Goal: Participate in discussion: Engage in conversation with other users on a specific topic

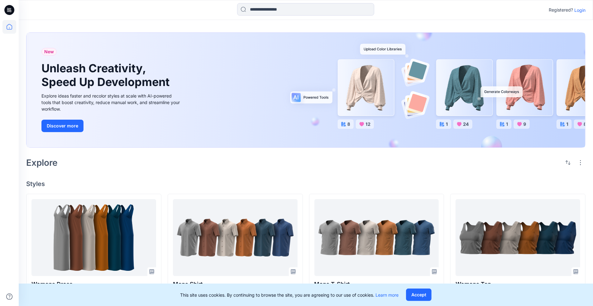
click at [580, 11] on p "Login" at bounding box center [580, 10] width 11 height 7
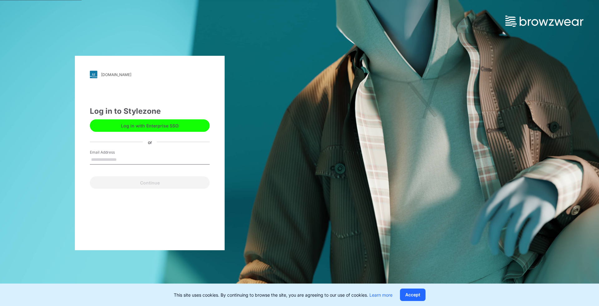
click at [189, 130] on button "Log in with Enterprise SSO" at bounding box center [150, 125] width 120 height 12
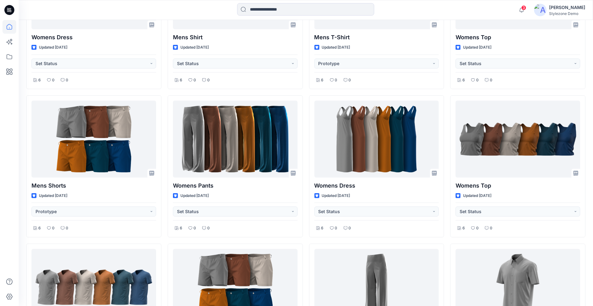
scroll to position [127, 0]
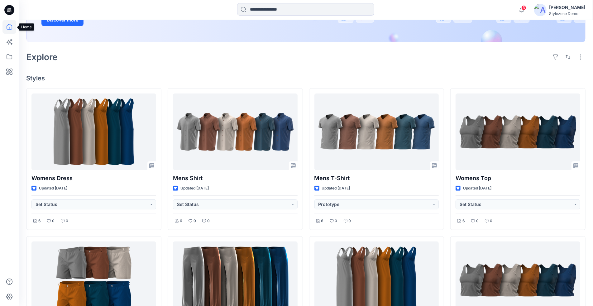
click at [5, 29] on icon at bounding box center [9, 27] width 14 height 14
click at [14, 12] on icon at bounding box center [9, 10] width 10 height 20
click at [11, 32] on icon at bounding box center [9, 27] width 14 height 14
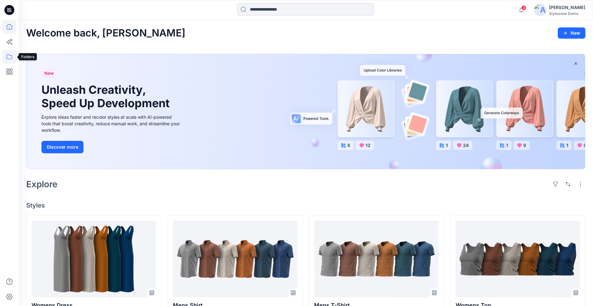
click at [14, 57] on icon at bounding box center [9, 57] width 14 height 14
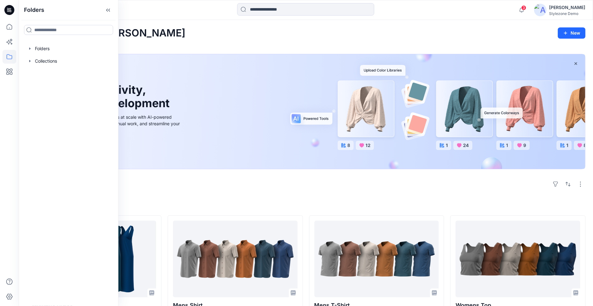
scroll to position [54, 0]
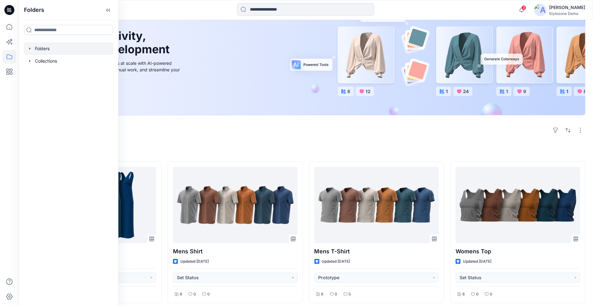
click at [27, 51] on div at bounding box center [69, 48] width 90 height 12
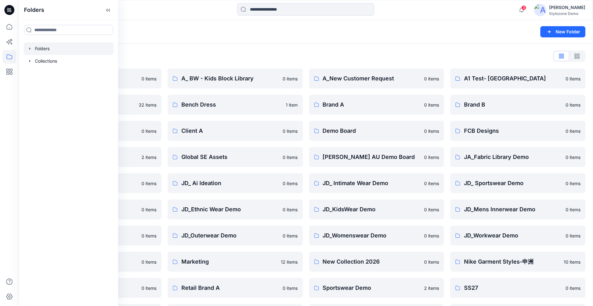
click at [30, 49] on icon "button" at bounding box center [29, 48] width 1 height 2
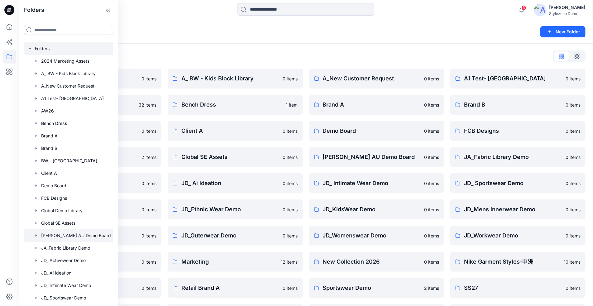
scroll to position [9, 0]
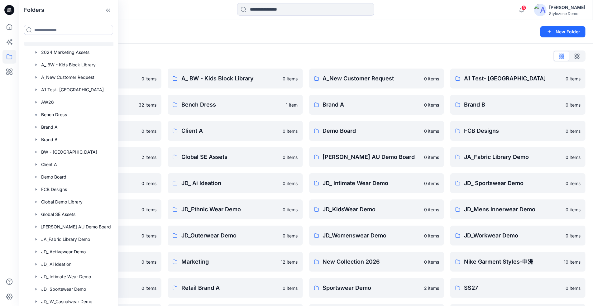
click at [332, 52] on div "Folders List" at bounding box center [306, 56] width 560 height 10
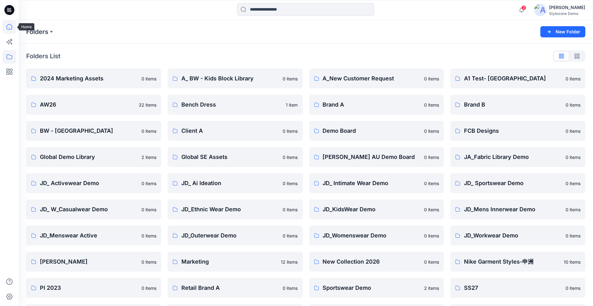
click at [13, 27] on icon at bounding box center [9, 27] width 14 height 14
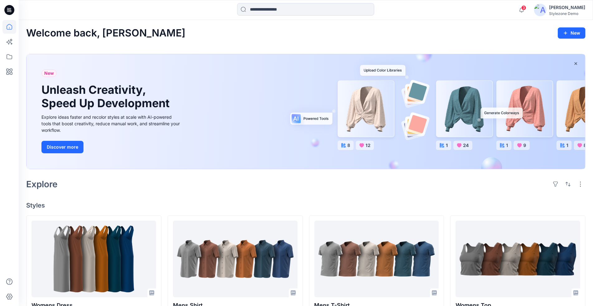
click at [552, 12] on div "Stylezone Demo" at bounding box center [567, 13] width 36 height 5
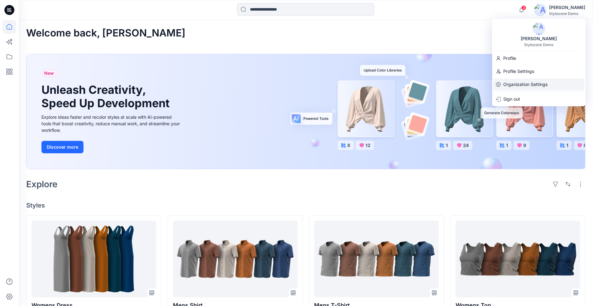
click at [520, 86] on p "Organization Settings" at bounding box center [526, 85] width 44 height 12
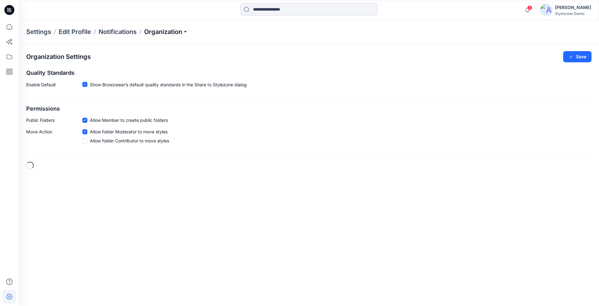
click at [175, 33] on p "Organization" at bounding box center [166, 31] width 44 height 9
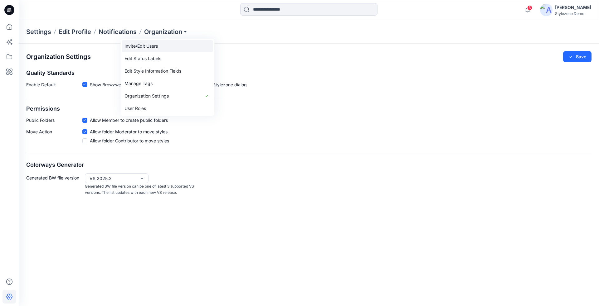
click at [163, 47] on link "Invite/Edit Users" at bounding box center [167, 46] width 91 height 12
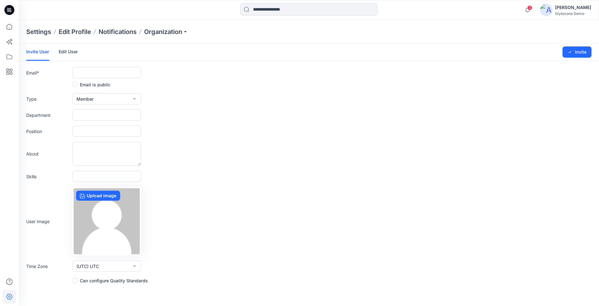
click at [69, 55] on link "Edit User" at bounding box center [68, 52] width 19 height 16
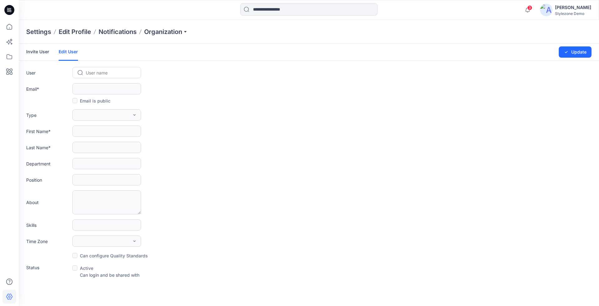
click at [111, 75] on div at bounding box center [110, 73] width 49 height 8
type input "***"
click at [117, 128] on div "ML Michelle Lee" at bounding box center [106, 127] width 69 height 14
type input "**********"
type input "********"
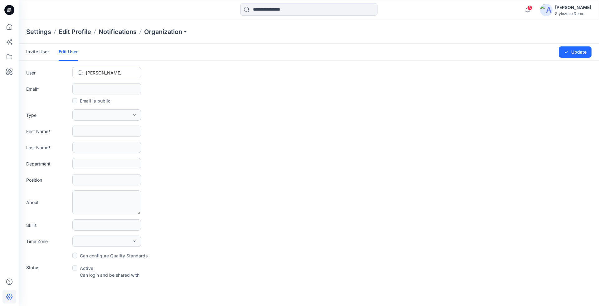
type input "***"
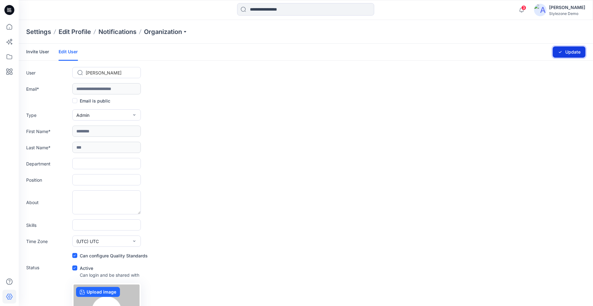
click at [570, 51] on button "Update" at bounding box center [569, 51] width 33 height 11
click at [8, 59] on icon at bounding box center [9, 57] width 14 height 14
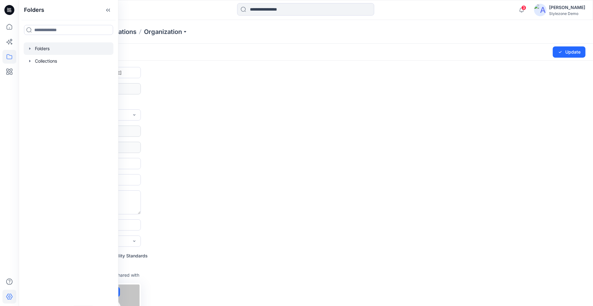
click at [28, 46] on icon "button" at bounding box center [29, 48] width 5 height 5
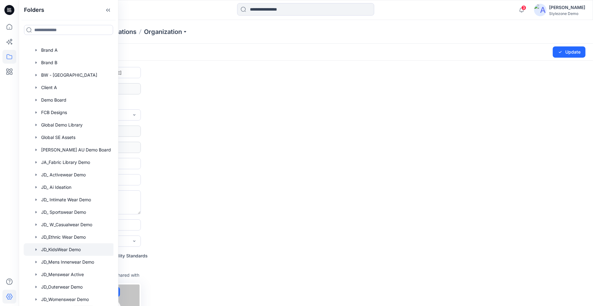
scroll to position [90, 0]
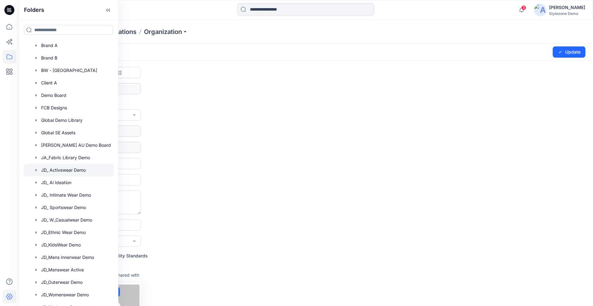
click at [73, 174] on div at bounding box center [69, 170] width 91 height 12
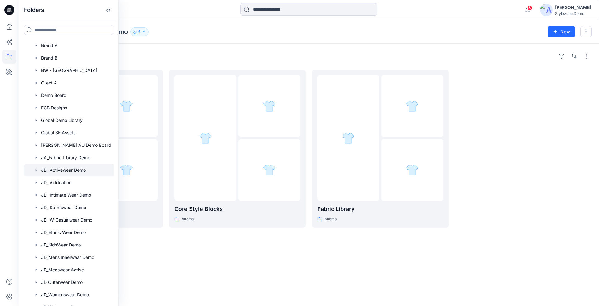
click at [183, 29] on div "Folders JD_ Activewear Demo 6" at bounding box center [284, 31] width 516 height 9
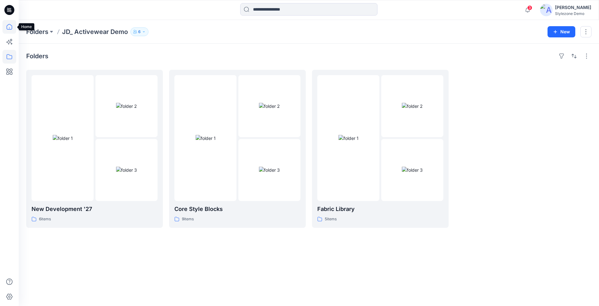
click at [6, 24] on icon at bounding box center [9, 27] width 14 height 14
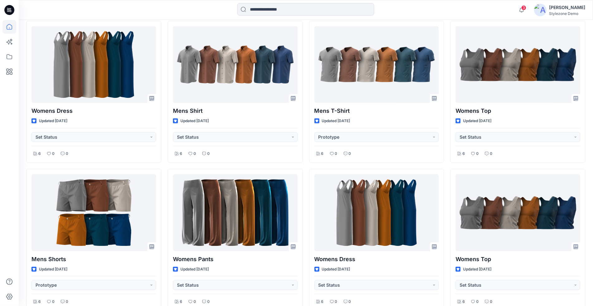
scroll to position [199, 0]
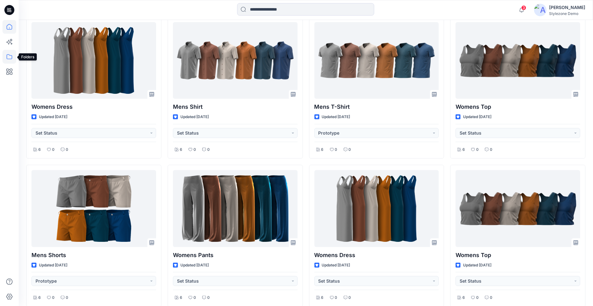
click at [12, 59] on icon at bounding box center [9, 57] width 14 height 14
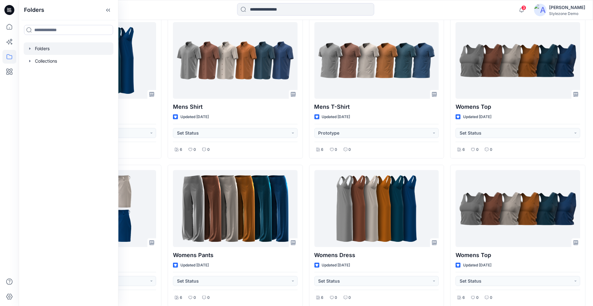
click at [29, 47] on icon "button" at bounding box center [29, 48] width 5 height 5
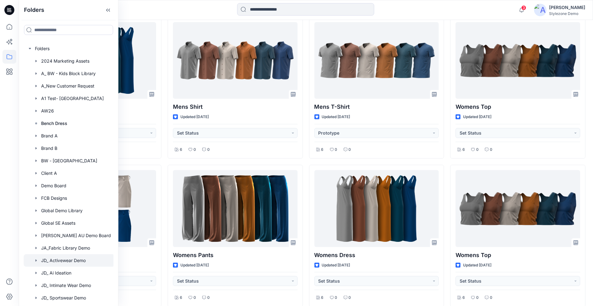
click at [62, 258] on div at bounding box center [69, 260] width 91 height 12
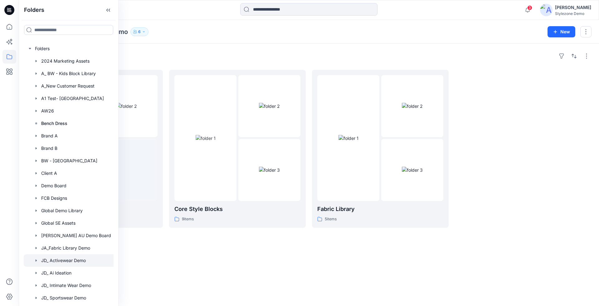
click at [217, 266] on div "Folders New Development '27 6 items Core Style Blocks 9 items Fabric Library 5 …" at bounding box center [309, 175] width 580 height 263
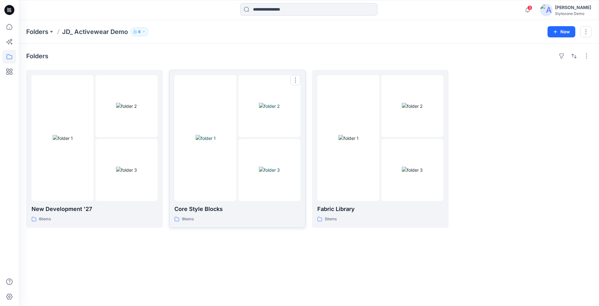
click at [208, 177] on div at bounding box center [205, 138] width 62 height 126
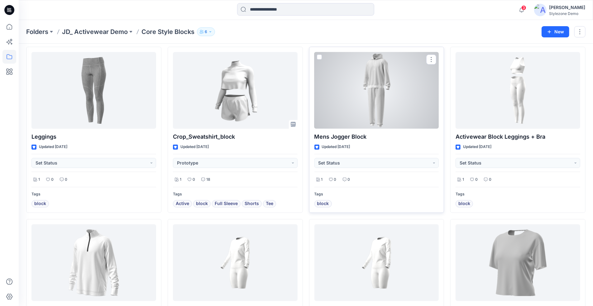
scroll to position [27, 0]
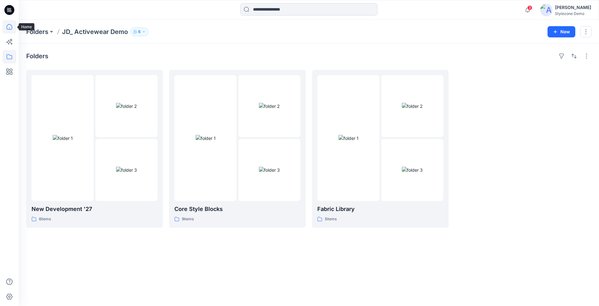
click at [11, 26] on icon at bounding box center [9, 27] width 14 height 14
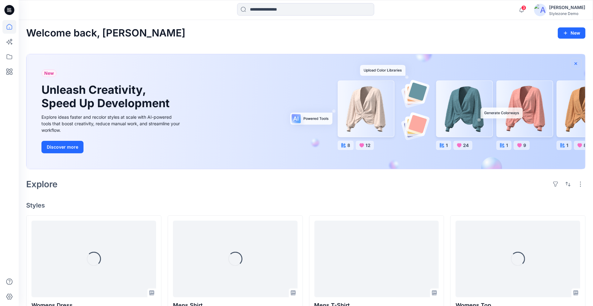
click at [575, 62] on icon "button" at bounding box center [576, 63] width 5 height 5
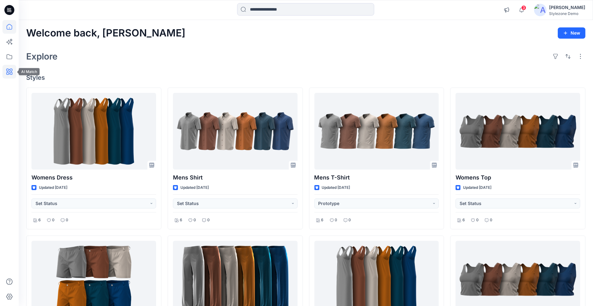
click at [13, 70] on icon at bounding box center [9, 72] width 14 height 14
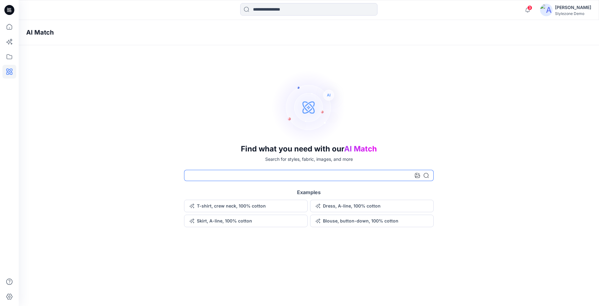
click at [237, 176] on input at bounding box center [308, 175] width 249 height 11
type input "*"
type input "********"
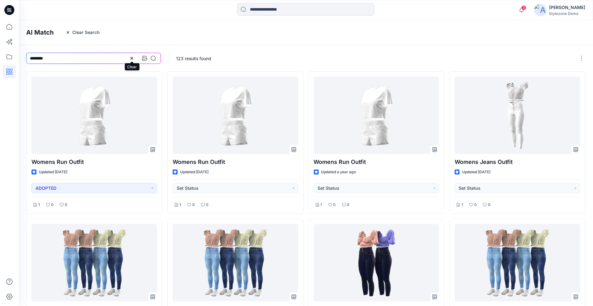
click at [131, 59] on icon at bounding box center [131, 58] width 5 height 5
click at [69, 61] on input at bounding box center [93, 58] width 135 height 11
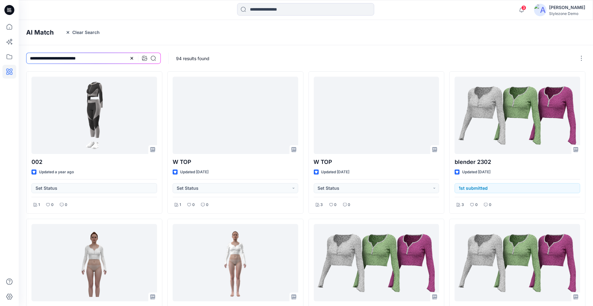
type input "**********"
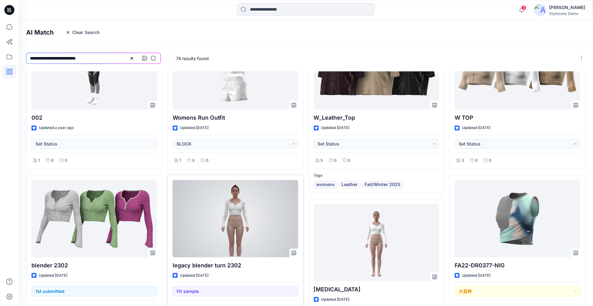
scroll to position [250, 0]
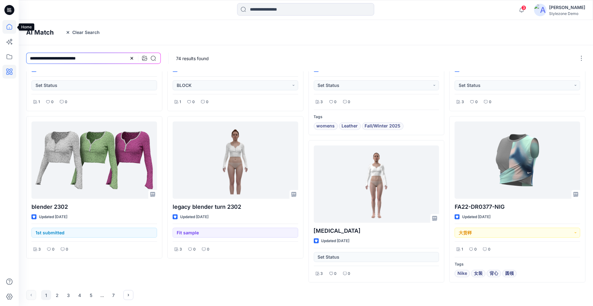
click at [10, 29] on icon at bounding box center [9, 27] width 14 height 14
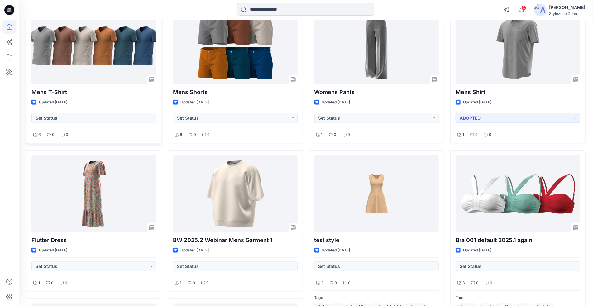
scroll to position [386, 0]
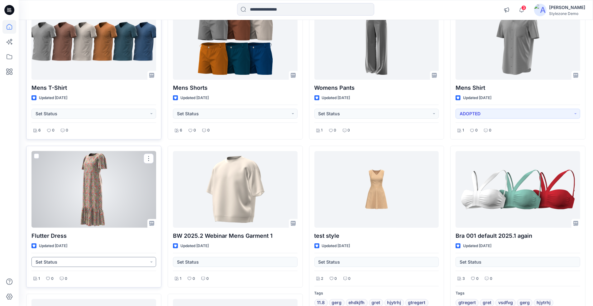
click at [84, 260] on button "Set Status" at bounding box center [93, 262] width 125 height 10
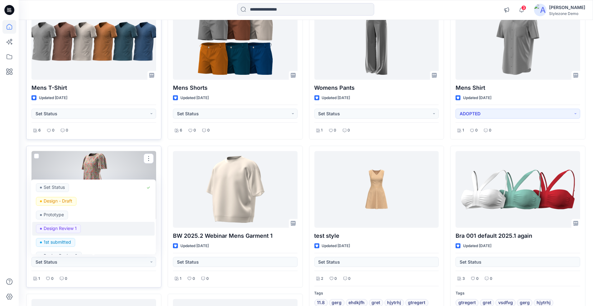
click at [107, 229] on div "Design Review 1" at bounding box center [93, 229] width 115 height 9
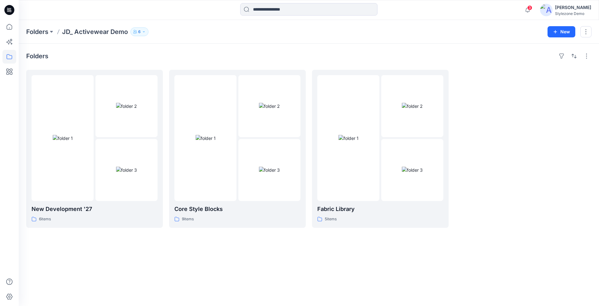
click at [144, 30] on icon "button" at bounding box center [144, 32] width 4 height 4
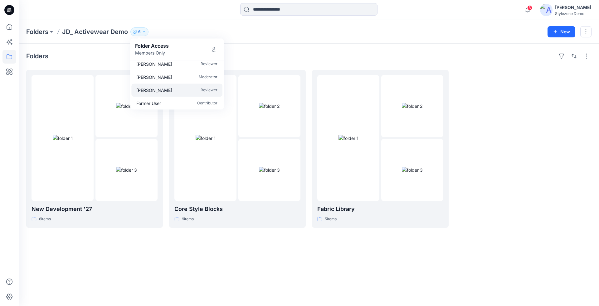
scroll to position [31, 0]
click at [213, 48] on icon "Manage Users" at bounding box center [214, 49] width 2 height 5
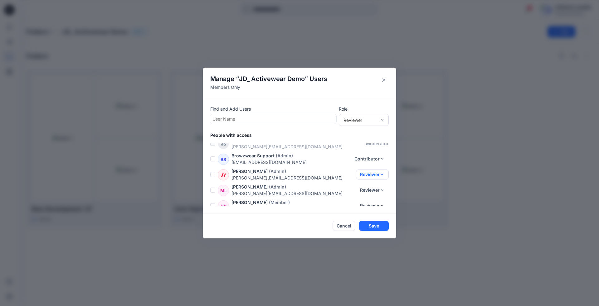
scroll to position [0, 0]
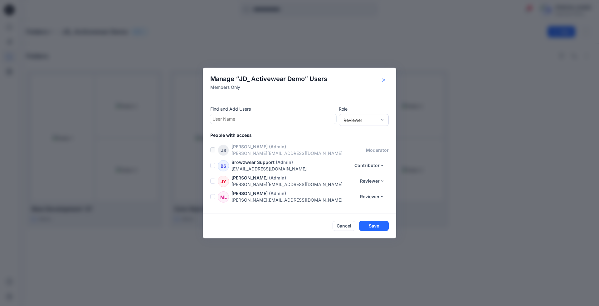
click at [382, 78] on button "Close" at bounding box center [384, 80] width 10 height 10
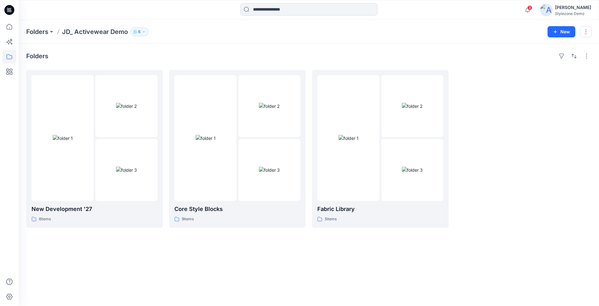
click at [138, 35] on p "6" at bounding box center [139, 31] width 2 height 7
click at [117, 8] on div at bounding box center [91, 10] width 145 height 14
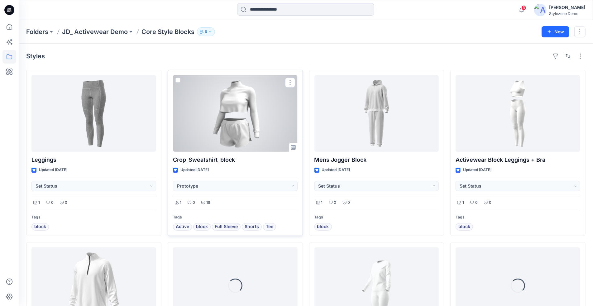
click at [229, 127] on div at bounding box center [235, 113] width 125 height 77
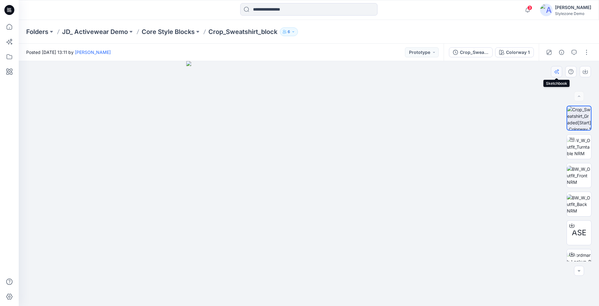
click at [558, 74] on icon "button" at bounding box center [558, 73] width 2 height 2
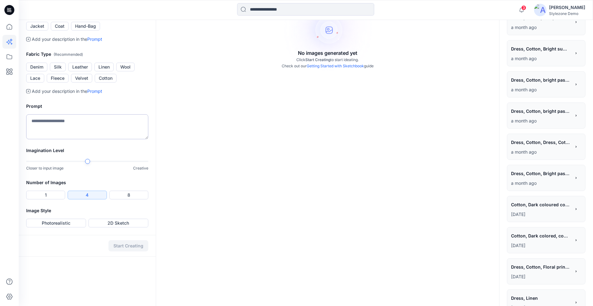
scroll to position [64, 0]
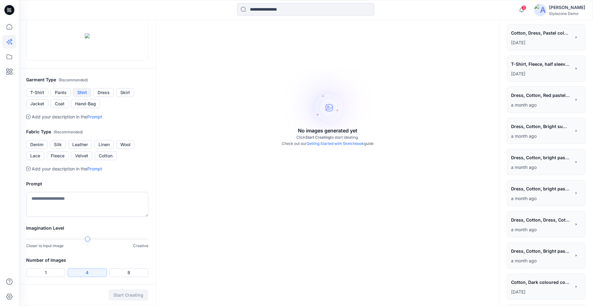
click at [85, 97] on button "Shirt" at bounding box center [82, 92] width 18 height 9
click at [84, 217] on textarea at bounding box center [87, 204] width 122 height 25
click at [109, 160] on button "Cotton" at bounding box center [106, 156] width 22 height 9
click at [50, 217] on textarea "To enrich screen reader interactions, please activate Accessibility in Grammarl…" at bounding box center [87, 204] width 122 height 25
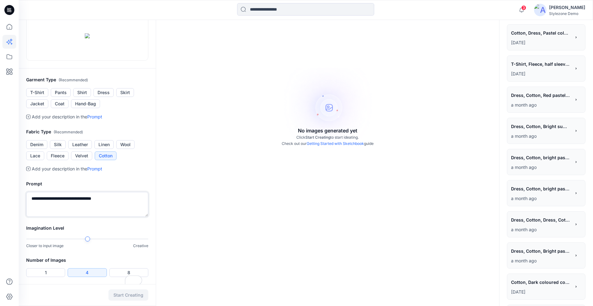
click at [110, 217] on textarea "**********" at bounding box center [87, 204] width 122 height 25
click at [104, 160] on button "Cotton" at bounding box center [106, 156] width 22 height 9
click at [27, 217] on textarea "**********" at bounding box center [87, 204] width 122 height 25
click at [126, 217] on textarea "**********" at bounding box center [87, 204] width 122 height 25
click at [103, 217] on textarea "**********" at bounding box center [87, 204] width 122 height 25
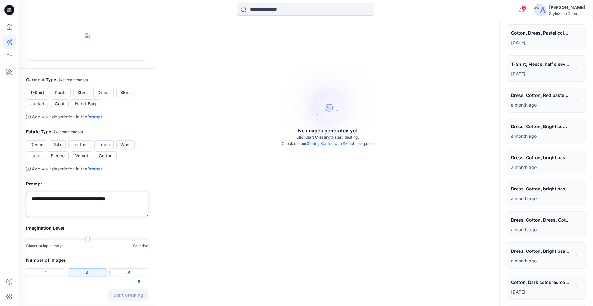
click at [129, 217] on textarea "**********" at bounding box center [87, 204] width 122 height 25
drag, startPoint x: 92, startPoint y: 279, endPoint x: 84, endPoint y: 278, distance: 8.4
click at [84, 217] on textarea "**********" at bounding box center [87, 204] width 122 height 25
click at [29, 217] on textarea "**********" at bounding box center [87, 204] width 122 height 25
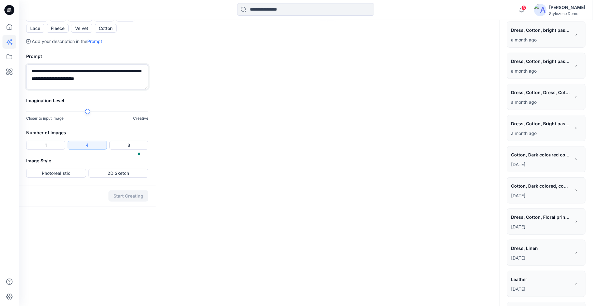
scroll to position [225, 0]
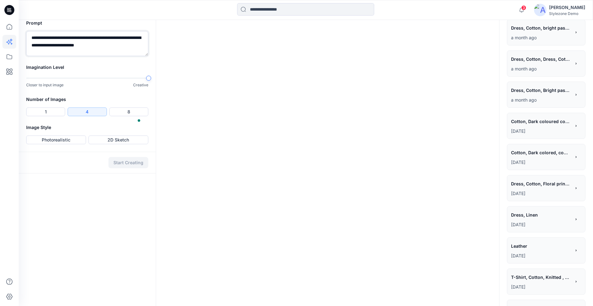
click at [147, 96] on div "Imagination Level Closer to input image Creative" at bounding box center [87, 80] width 137 height 32
type textarea "**********"
click at [67, 144] on button "Photorealistic" at bounding box center [56, 140] width 60 height 9
click at [104, 174] on div "Start Creating" at bounding box center [87, 163] width 137 height 22
click at [121, 168] on button "Start Creating" at bounding box center [129, 162] width 40 height 11
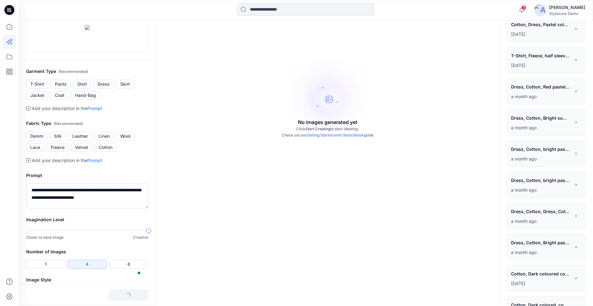
scroll to position [0, 0]
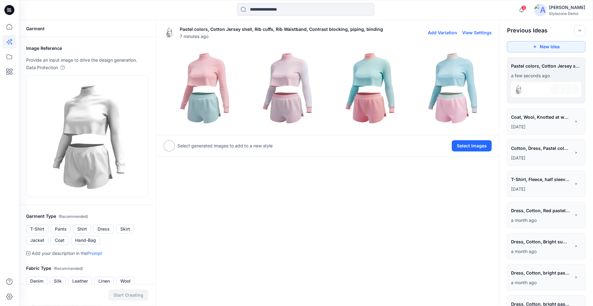
click at [219, 100] on img at bounding box center [204, 88] width 80 height 80
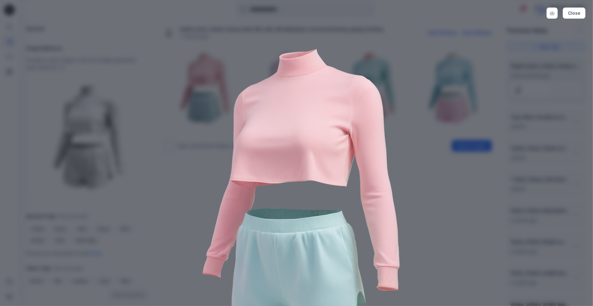
click at [403, 181] on img at bounding box center [296, 188] width 319 height 319
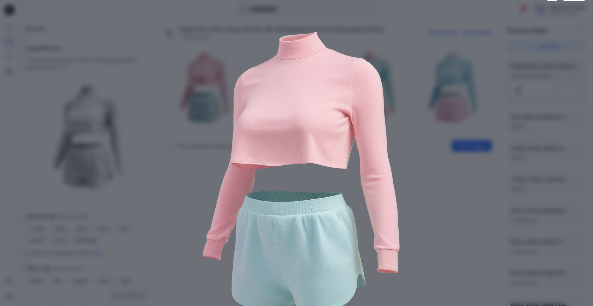
scroll to position [27, 0]
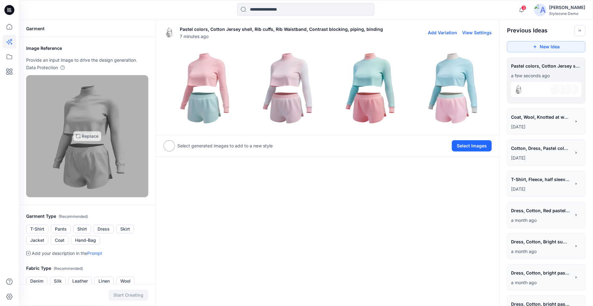
click at [119, 160] on img at bounding box center [87, 136] width 117 height 117
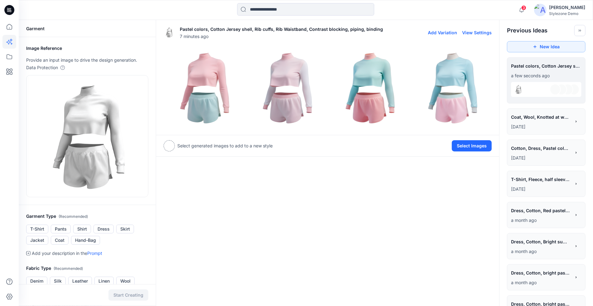
click at [307, 94] on img at bounding box center [287, 88] width 80 height 80
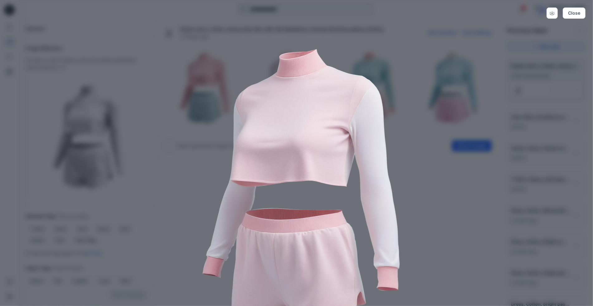
click at [434, 203] on img at bounding box center [296, 188] width 319 height 319
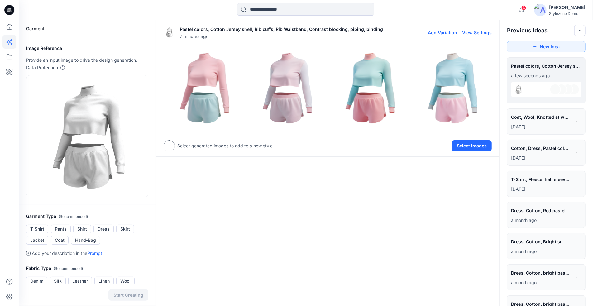
click at [370, 85] on img at bounding box center [370, 88] width 80 height 80
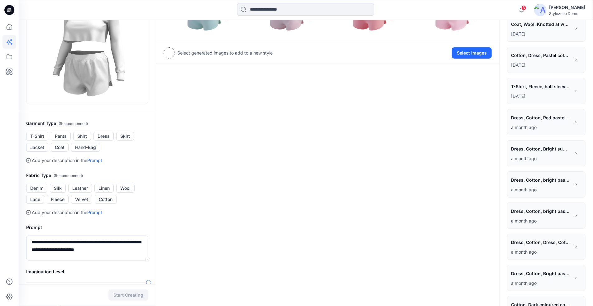
scroll to position [104, 0]
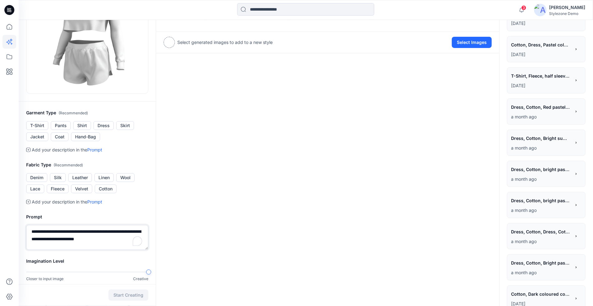
drag, startPoint x: 45, startPoint y: 231, endPoint x: 56, endPoint y: 230, distance: 11.2
click at [56, 230] on textarea "**********" at bounding box center [87, 237] width 122 height 25
click at [57, 230] on textarea "**********" at bounding box center [87, 237] width 122 height 25
drag, startPoint x: 63, startPoint y: 229, endPoint x: 58, endPoint y: 229, distance: 5.3
click at [58, 229] on textarea "**********" at bounding box center [87, 237] width 122 height 25
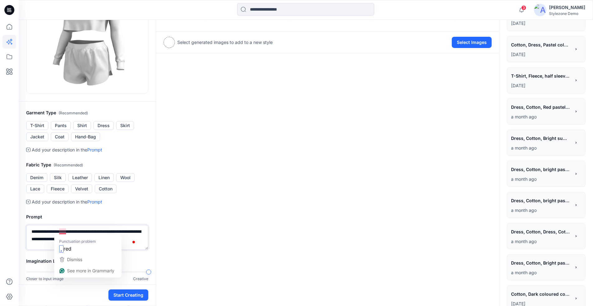
click at [113, 230] on textarea "**********" at bounding box center [87, 237] width 122 height 25
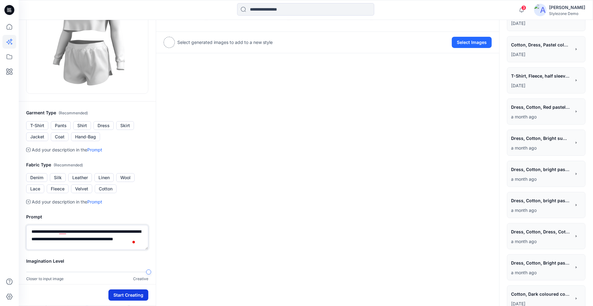
type textarea "**********"
click at [132, 297] on button "Start Creating" at bounding box center [129, 295] width 40 height 11
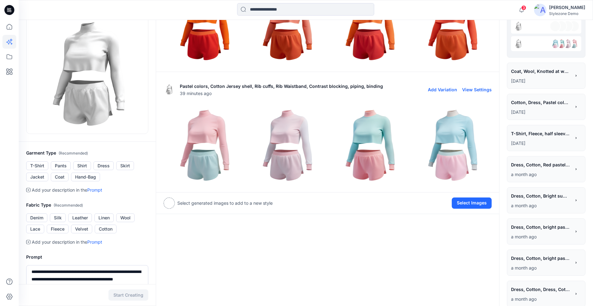
scroll to position [39, 0]
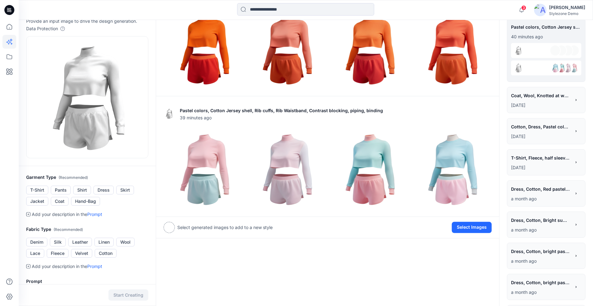
click at [302, 48] on img at bounding box center [287, 49] width 80 height 80
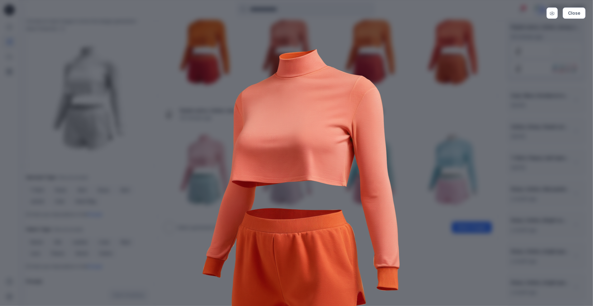
click at [420, 220] on img at bounding box center [296, 188] width 319 height 319
click at [415, 133] on img at bounding box center [296, 188] width 319 height 319
click at [576, 12] on button "Close" at bounding box center [574, 12] width 23 height 11
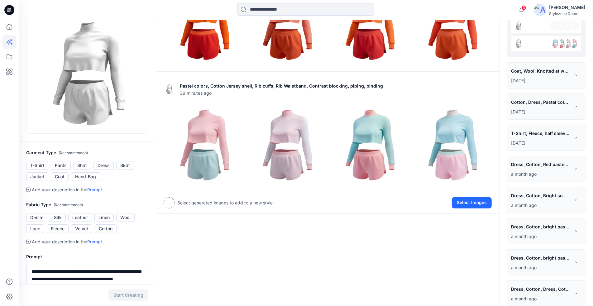
scroll to position [135, 0]
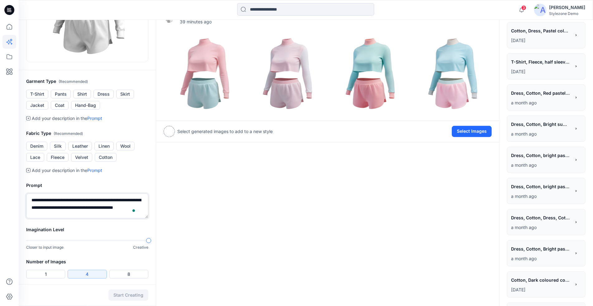
drag, startPoint x: 59, startPoint y: 200, endPoint x: 67, endPoint y: 200, distance: 7.5
click at [67, 200] on textarea "**********" at bounding box center [87, 206] width 122 height 25
type textarea "**********"
click at [118, 293] on button "Start Creating" at bounding box center [129, 295] width 40 height 11
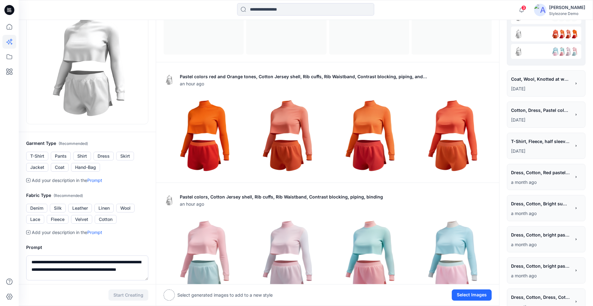
scroll to position [130, 0]
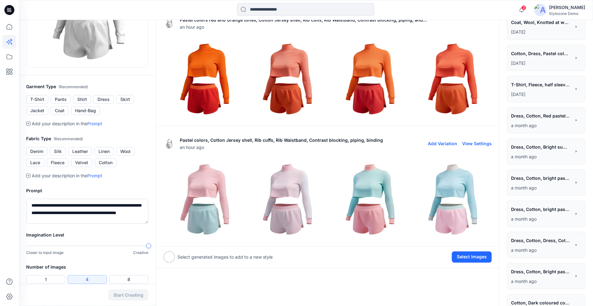
click at [211, 182] on img at bounding box center [204, 199] width 80 height 80
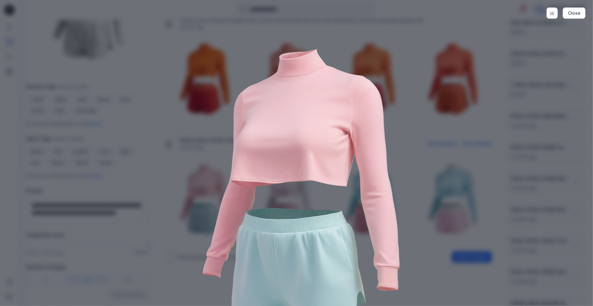
click at [413, 210] on img at bounding box center [296, 188] width 319 height 319
click at [423, 191] on img at bounding box center [296, 188] width 319 height 319
click at [571, 14] on button "Close" at bounding box center [574, 12] width 23 height 11
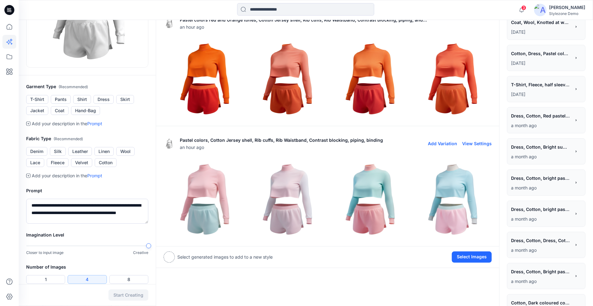
click at [390, 192] on img at bounding box center [370, 199] width 80 height 80
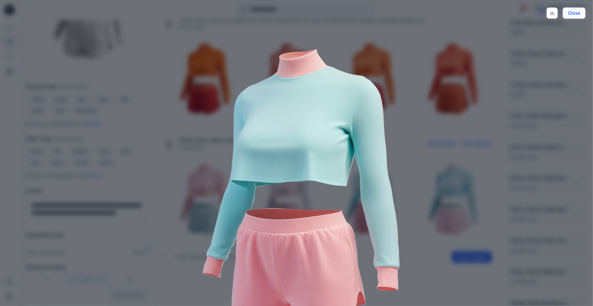
click at [572, 17] on button "Close" at bounding box center [574, 12] width 23 height 11
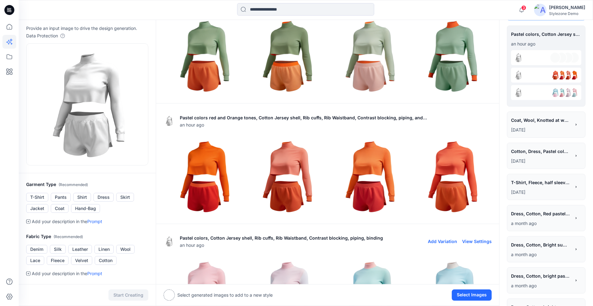
scroll to position [27, 0]
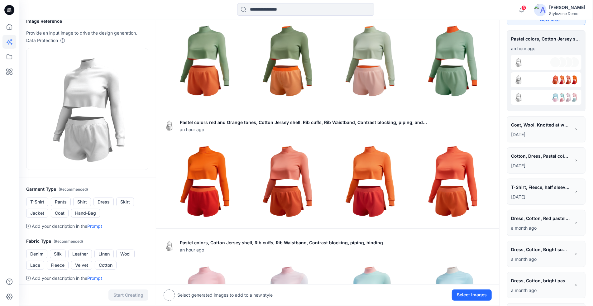
click at [442, 69] on img at bounding box center [452, 61] width 80 height 80
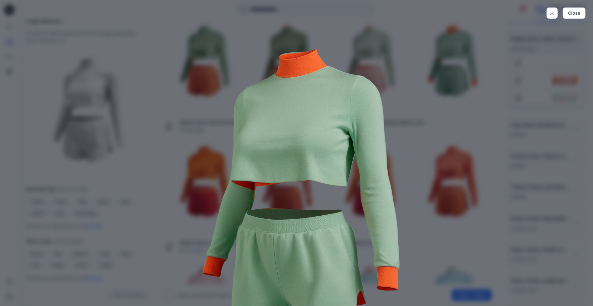
click at [425, 155] on img at bounding box center [296, 188] width 319 height 319
click at [581, 16] on button "Close" at bounding box center [574, 12] width 23 height 11
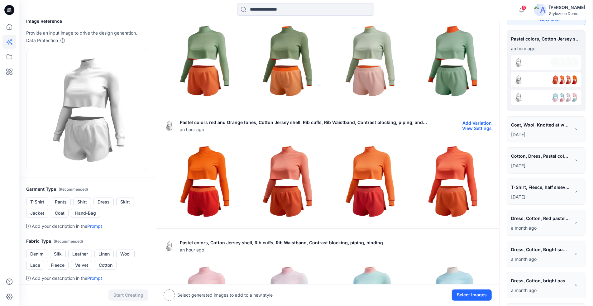
scroll to position [0, 0]
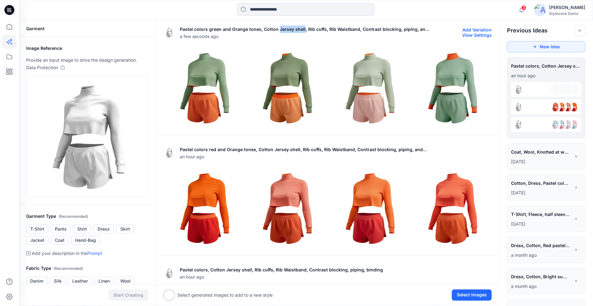
drag, startPoint x: 276, startPoint y: 30, endPoint x: 298, endPoint y: 27, distance: 22.6
click at [301, 27] on p "Pastel colors green and Orange tones, Cotton Jersey shell, Rib cuffs, Rib Waist…" at bounding box center [306, 29] width 252 height 7
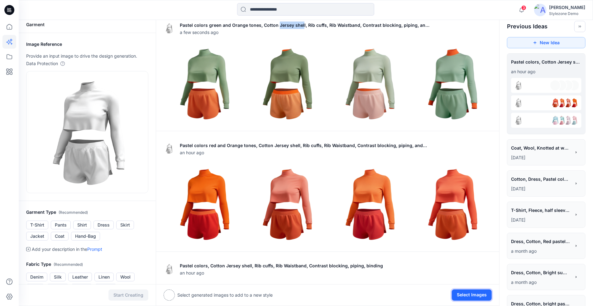
click at [483, 297] on button "Select Images" at bounding box center [472, 295] width 40 height 11
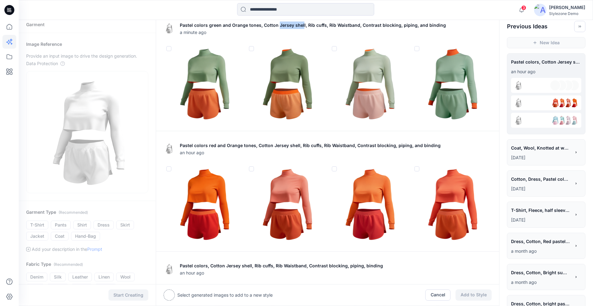
click at [444, 73] on img at bounding box center [452, 84] width 80 height 80
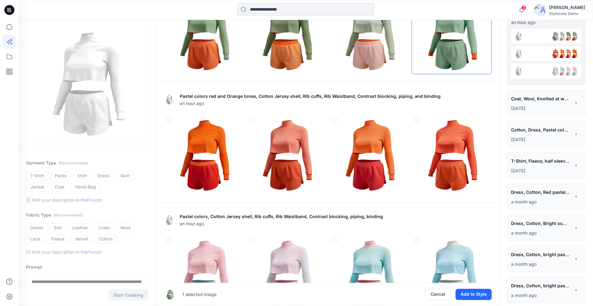
scroll to position [58, 0]
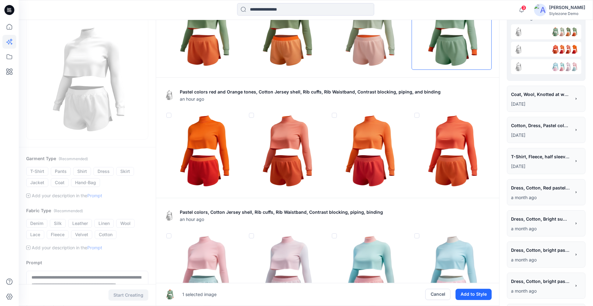
click at [295, 127] on img at bounding box center [287, 150] width 80 height 80
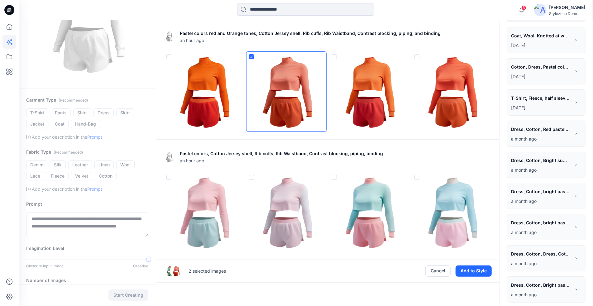
scroll to position [150, 0]
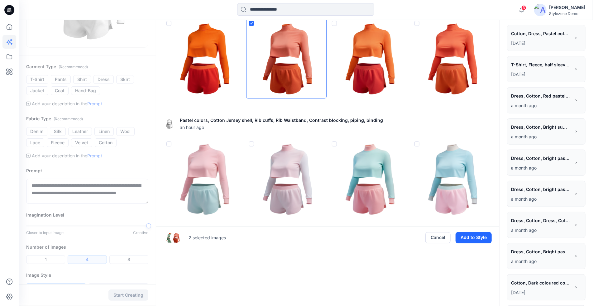
click at [374, 172] on img at bounding box center [370, 179] width 80 height 80
click at [475, 238] on button "Add to Style" at bounding box center [474, 237] width 36 height 11
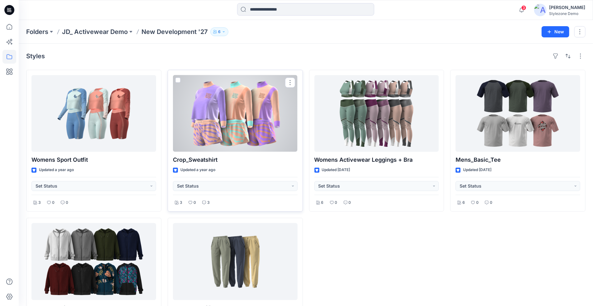
click at [197, 128] on div at bounding box center [235, 113] width 125 height 77
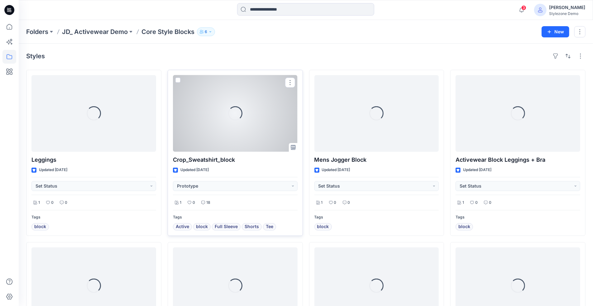
click at [205, 140] on div "Loading..." at bounding box center [235, 113] width 125 height 77
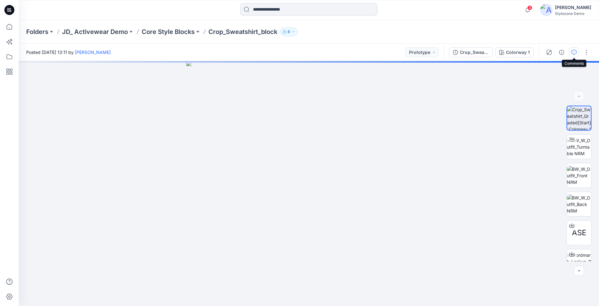
click at [572, 52] on icon "button" at bounding box center [573, 52] width 5 height 5
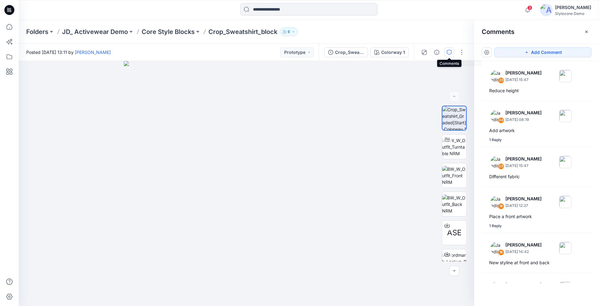
click at [450, 52] on icon "button" at bounding box center [449, 52] width 2 height 0
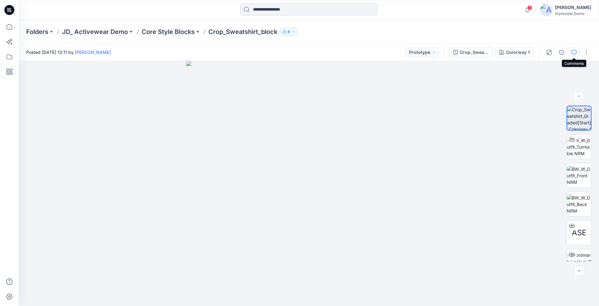
click at [574, 51] on icon "button" at bounding box center [573, 52] width 5 height 5
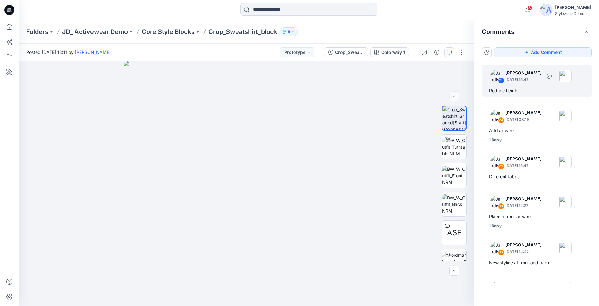
click at [520, 91] on div "Reduce height" at bounding box center [536, 90] width 95 height 7
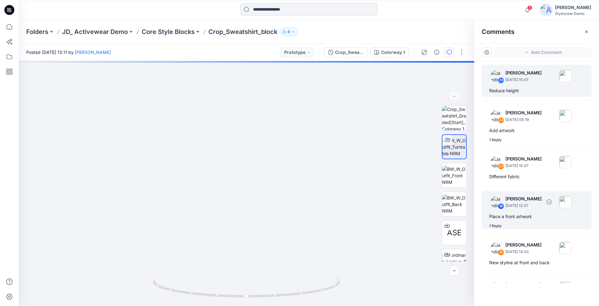
click at [492, 201] on img at bounding box center [496, 202] width 12 height 12
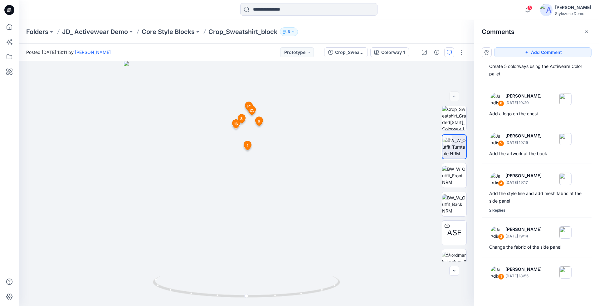
scroll to position [288, 0]
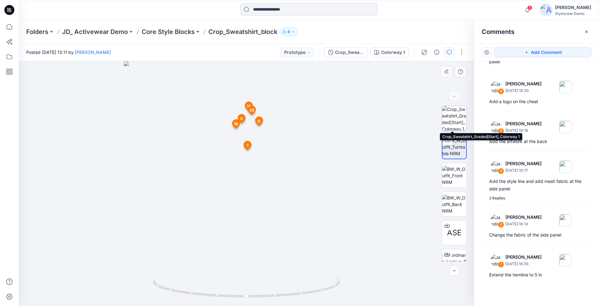
click at [455, 113] on img at bounding box center [454, 118] width 24 height 24
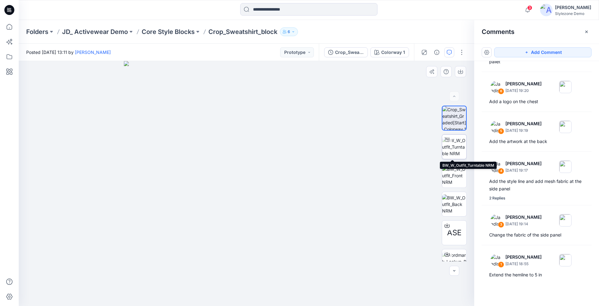
click at [449, 143] on div at bounding box center [447, 140] width 10 height 10
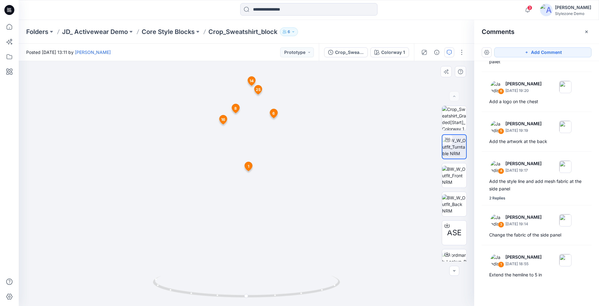
drag, startPoint x: 267, startPoint y: 94, endPoint x: 268, endPoint y: 150, distance: 55.5
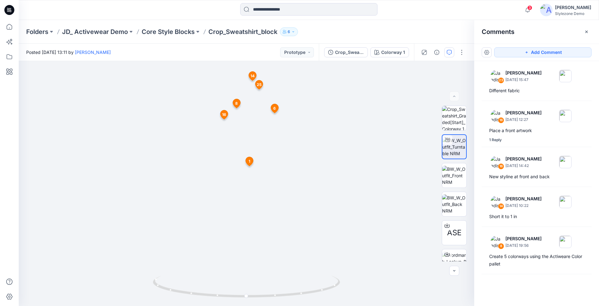
scroll to position [0, 0]
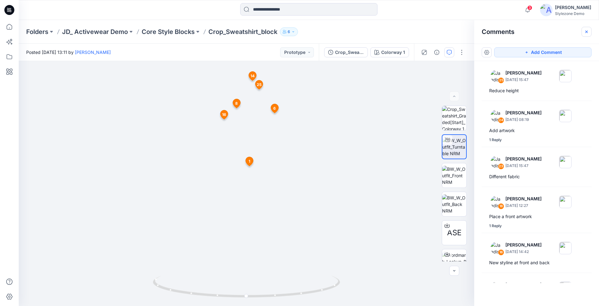
click at [587, 32] on icon "button" at bounding box center [586, 31] width 2 height 2
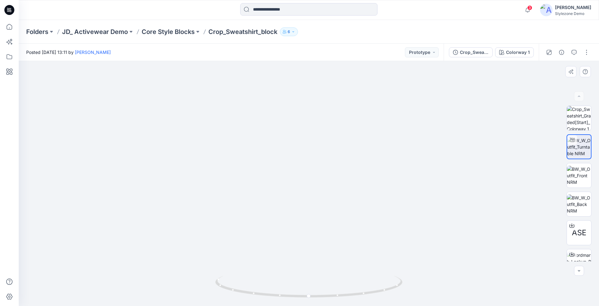
drag, startPoint x: 352, startPoint y: 172, endPoint x: 328, endPoint y: 168, distance: 24.4
click at [329, 175] on img at bounding box center [308, 140] width 535 height 331
click at [573, 52] on icon "button" at bounding box center [573, 52] width 5 height 5
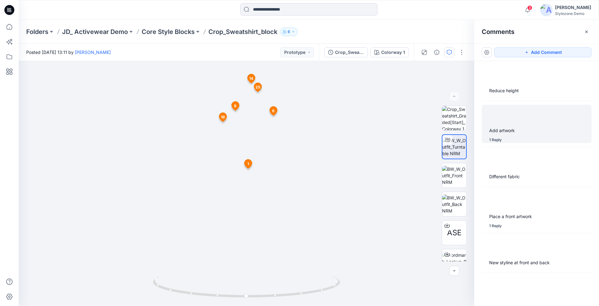
click at [528, 139] on div "1 Reply" at bounding box center [540, 140] width 102 height 6
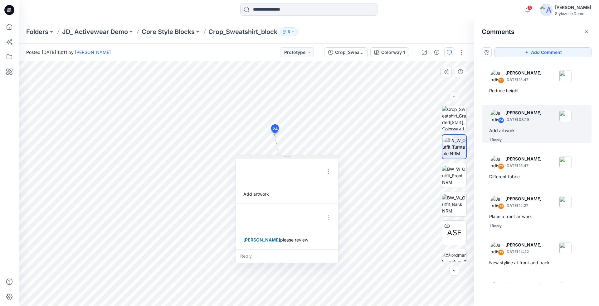
drag, startPoint x: 302, startPoint y: 139, endPoint x: 270, endPoint y: 158, distance: 37.0
click at [270, 158] on button at bounding box center [287, 158] width 102 height 4
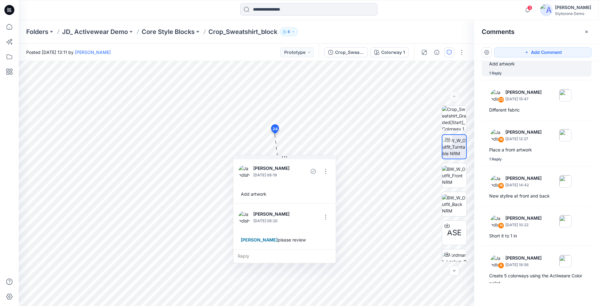
scroll to position [31, 0]
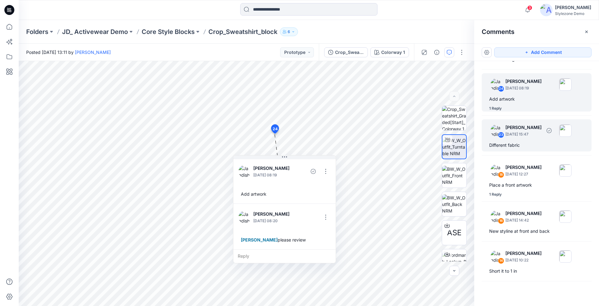
click at [530, 137] on div "23 Jagdish Sethuraman February 26, 2025 15:47" at bounding box center [528, 130] width 86 height 17
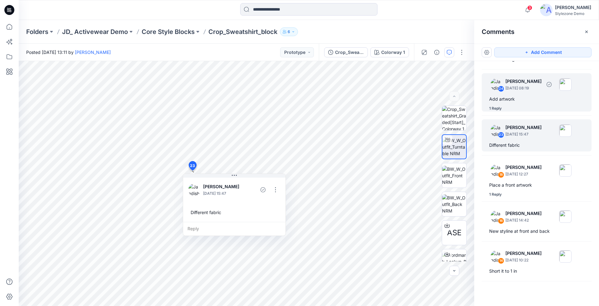
click at [534, 98] on div "Add artwork" at bounding box center [536, 98] width 95 height 7
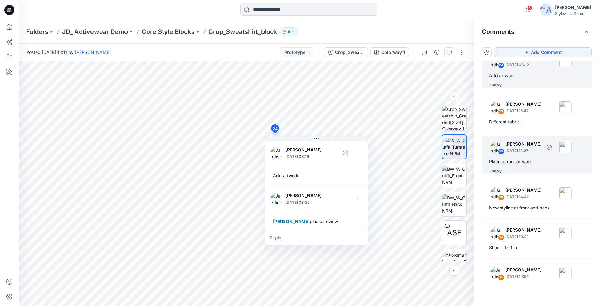
scroll to position [76, 0]
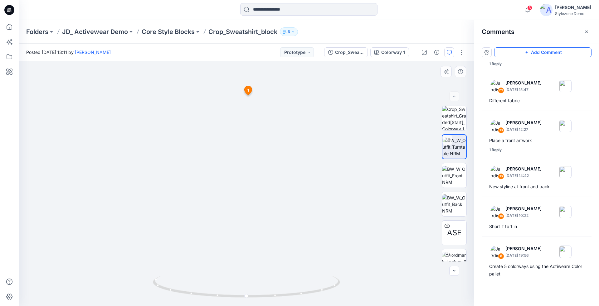
click at [515, 52] on button "Add Comment" at bounding box center [542, 52] width 97 height 10
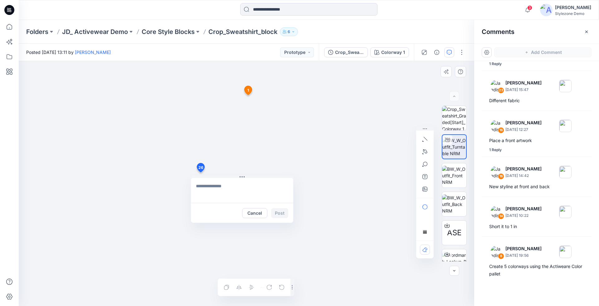
click at [200, 172] on div "26 Cancel Post 1 Jagdish Sethuraman October 25, 2023 18:55 Extend the hemline t…" at bounding box center [246, 183] width 455 height 245
type textarea "********"
click at [426, 187] on icon "button" at bounding box center [424, 189] width 5 height 5
type input"] "**********"
click at [282, 212] on button "Post" at bounding box center [279, 213] width 17 height 10
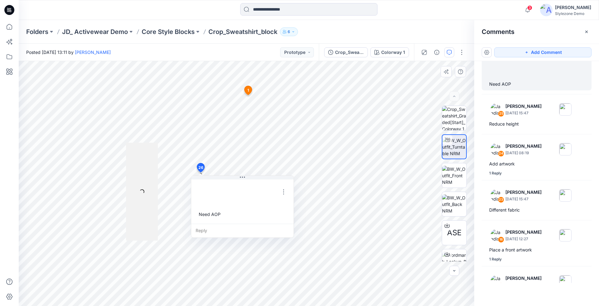
scroll to position [4, 0]
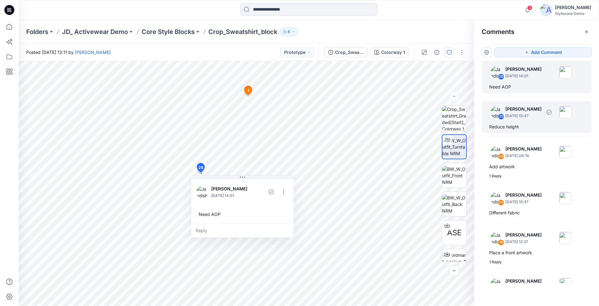
click at [527, 116] on p "March 26, 2025 15:47" at bounding box center [523, 116] width 36 height 6
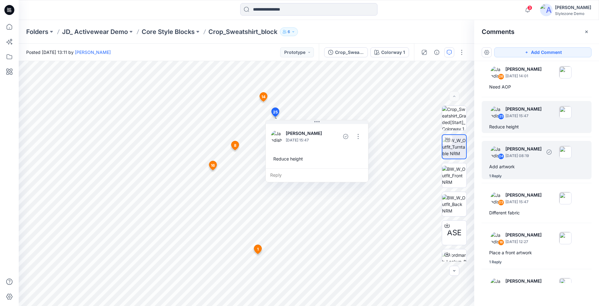
click at [527, 157] on p "March 04, 2025 08:19" at bounding box center [523, 156] width 36 height 6
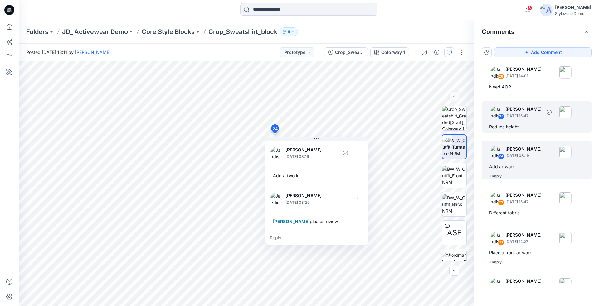
click at [521, 126] on div "Reduce height" at bounding box center [536, 126] width 95 height 7
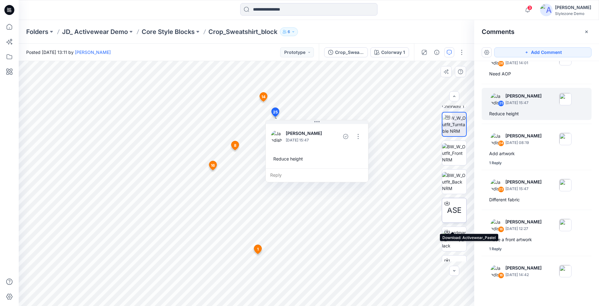
scroll to position [0, 0]
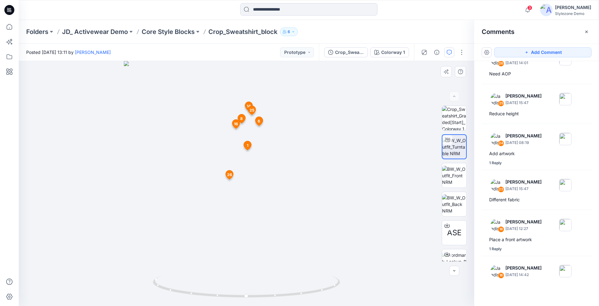
drag, startPoint x: 285, startPoint y: 144, endPoint x: 277, endPoint y: 147, distance: 8.3
click at [277, 147] on img at bounding box center [246, 183] width 245 height 245
click at [247, 145] on span "1" at bounding box center [248, 146] width 2 height 6
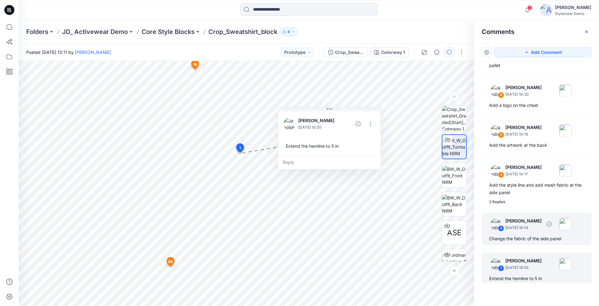
scroll to position [328, 0]
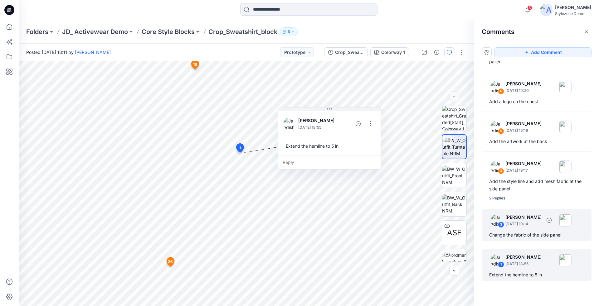
click at [539, 215] on p "[PERSON_NAME]" at bounding box center [523, 217] width 36 height 7
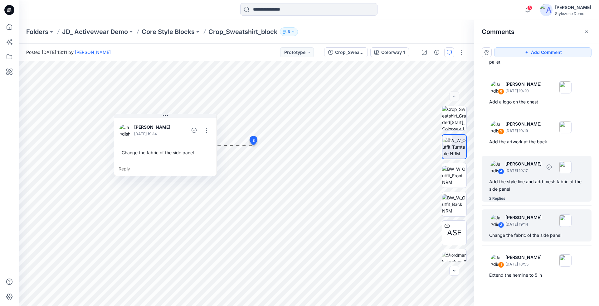
click at [523, 174] on div "4 Jagdish Sethuraman October 25, 2023 19:17 Add the style line and add mesh fab…" at bounding box center [536, 179] width 110 height 46
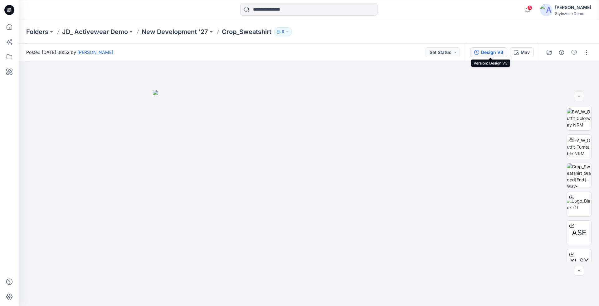
click at [491, 54] on div "Design V3" at bounding box center [492, 52] width 22 height 7
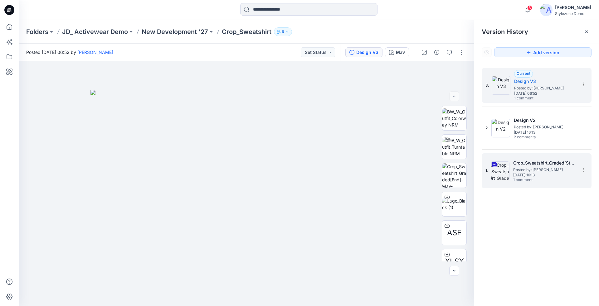
click at [514, 178] on span "1 comment" at bounding box center [535, 180] width 44 height 5
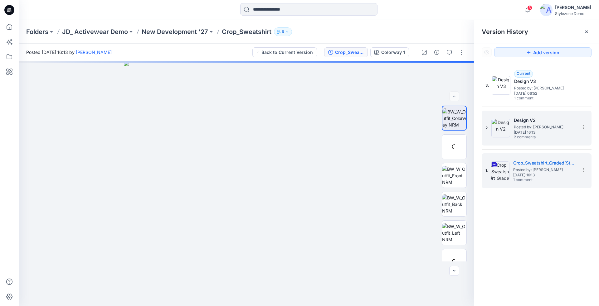
click at [533, 125] on span "Posted by: [PERSON_NAME]" at bounding box center [545, 127] width 62 height 6
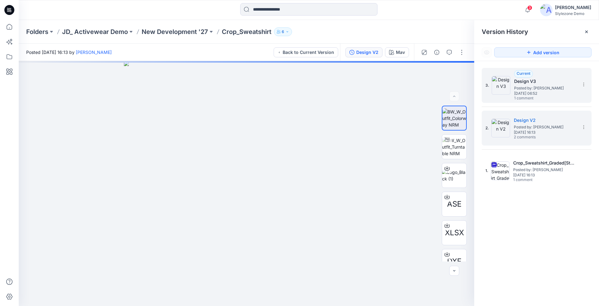
click at [539, 97] on span "1 comment" at bounding box center [536, 98] width 44 height 5
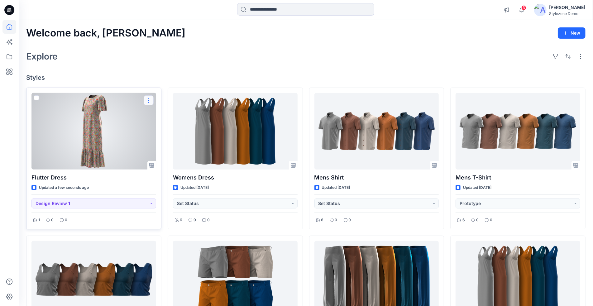
click at [150, 100] on button "button" at bounding box center [149, 100] width 10 height 10
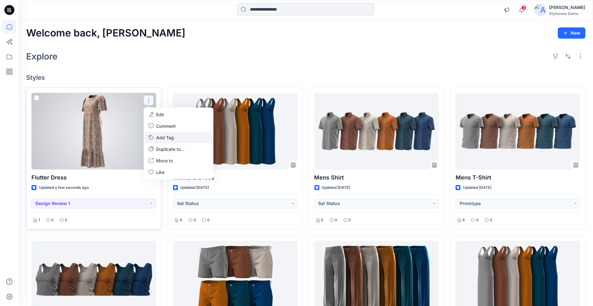
click at [170, 139] on button "Add Tag" at bounding box center [178, 138] width 67 height 12
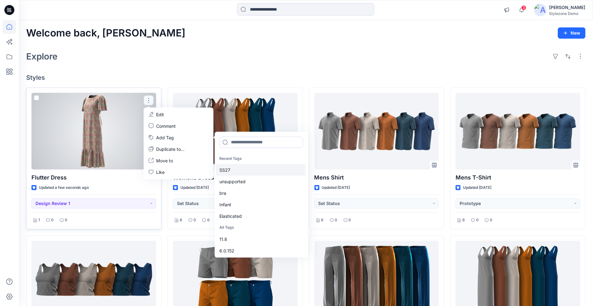
click at [231, 172] on div "SS27" at bounding box center [261, 170] width 90 height 12
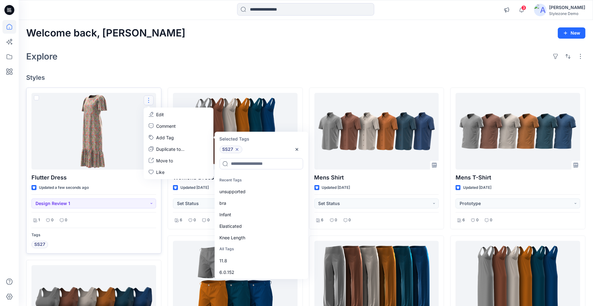
click at [166, 59] on div "Explore" at bounding box center [306, 56] width 560 height 15
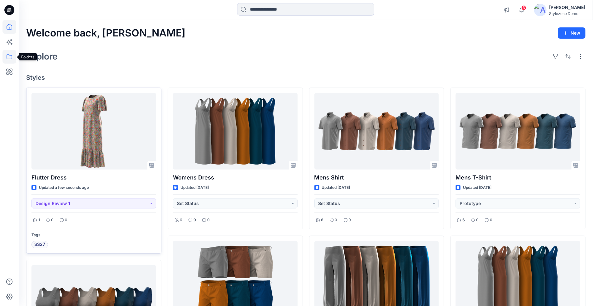
click at [8, 57] on icon at bounding box center [9, 57] width 14 height 14
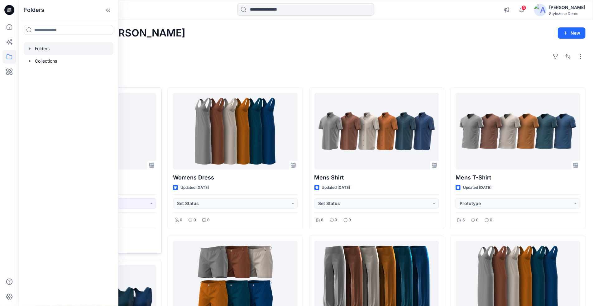
click at [30, 49] on icon "button" at bounding box center [29, 48] width 1 height 2
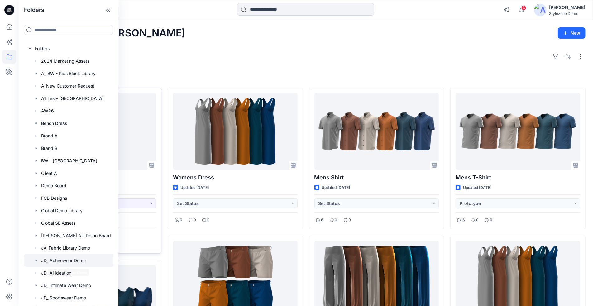
click at [61, 261] on div at bounding box center [69, 260] width 91 height 12
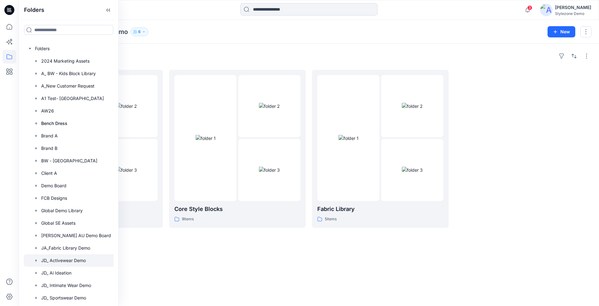
click at [472, 60] on div "Folders" at bounding box center [308, 56] width 565 height 10
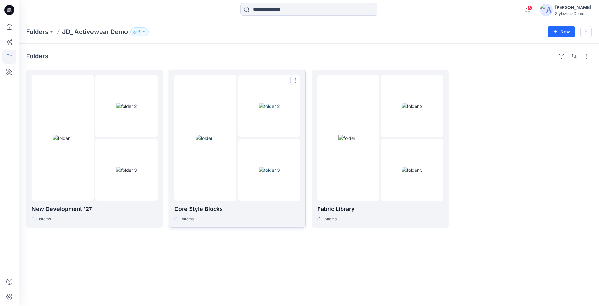
click at [222, 171] on div at bounding box center [205, 138] width 62 height 126
